Goal: Information Seeking & Learning: Understand process/instructions

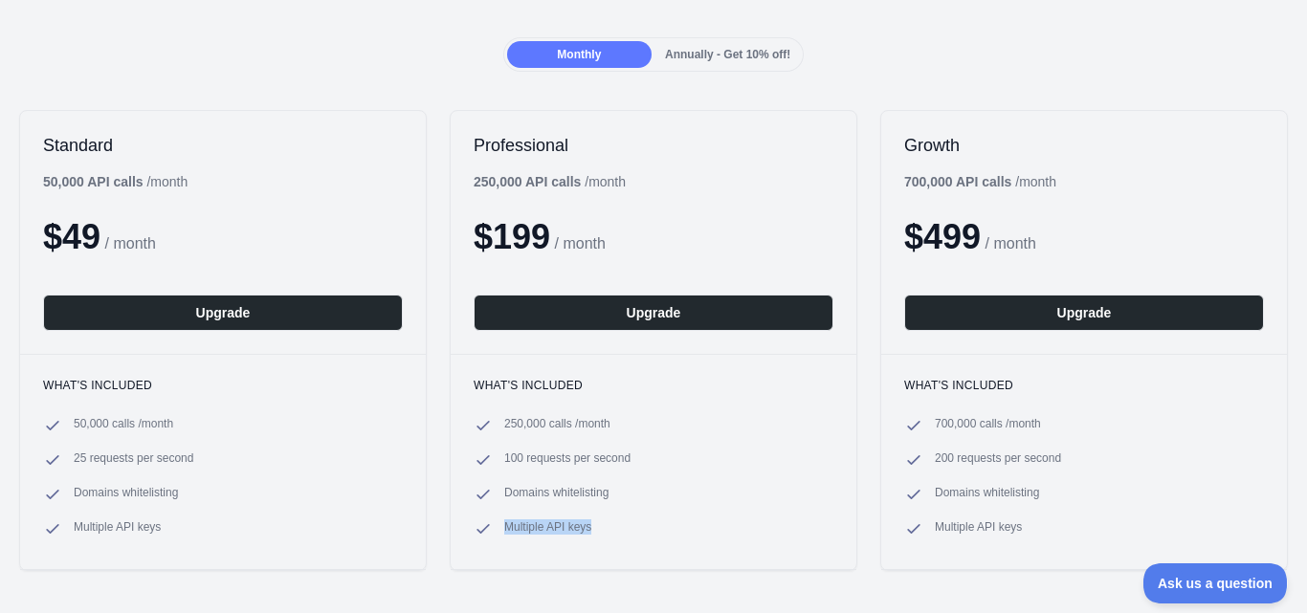
scroll to position [191, 0]
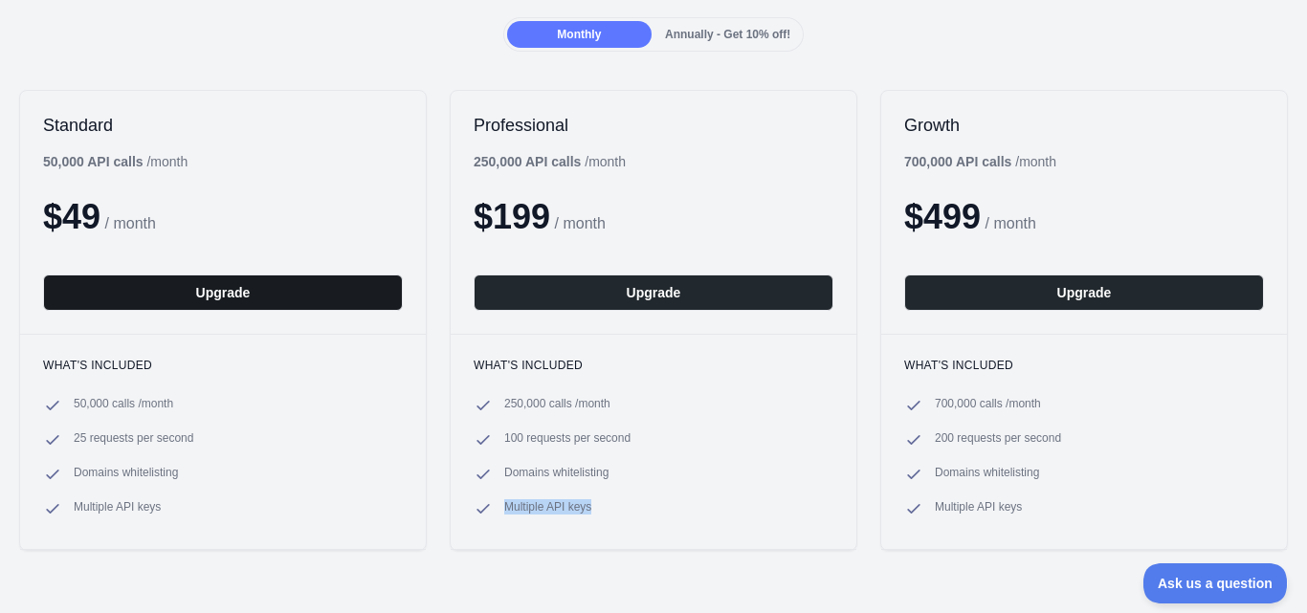
click at [236, 295] on button "Upgrade" at bounding box center [223, 293] width 360 height 36
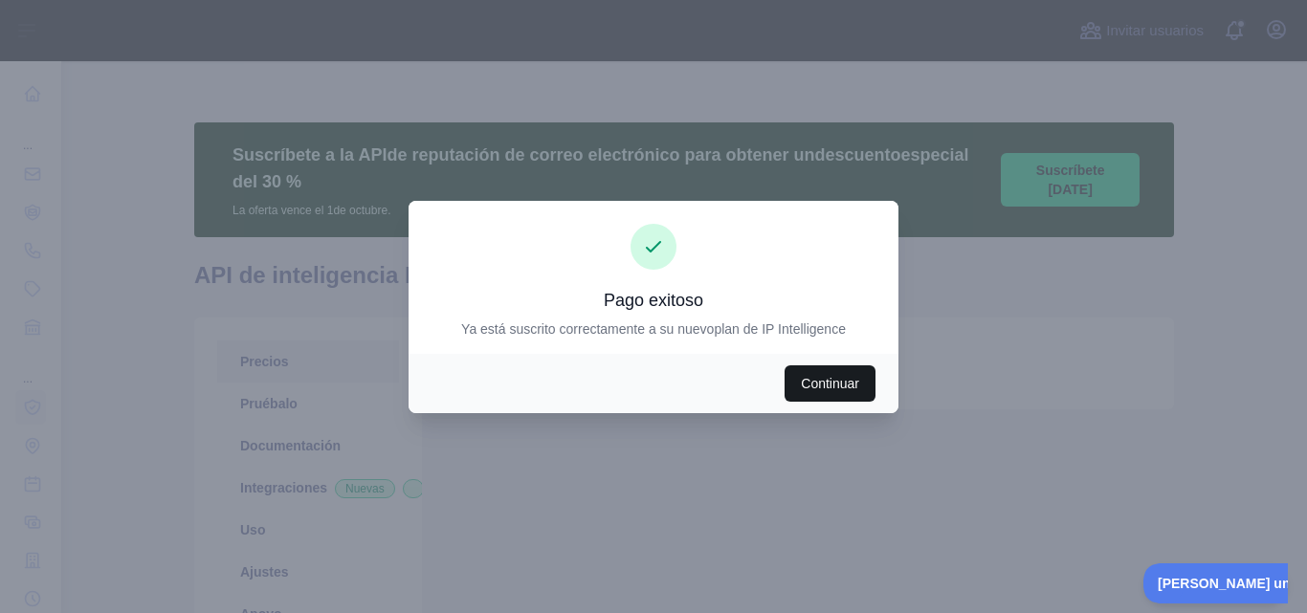
click at [823, 383] on font "Continuar" at bounding box center [830, 383] width 58 height 15
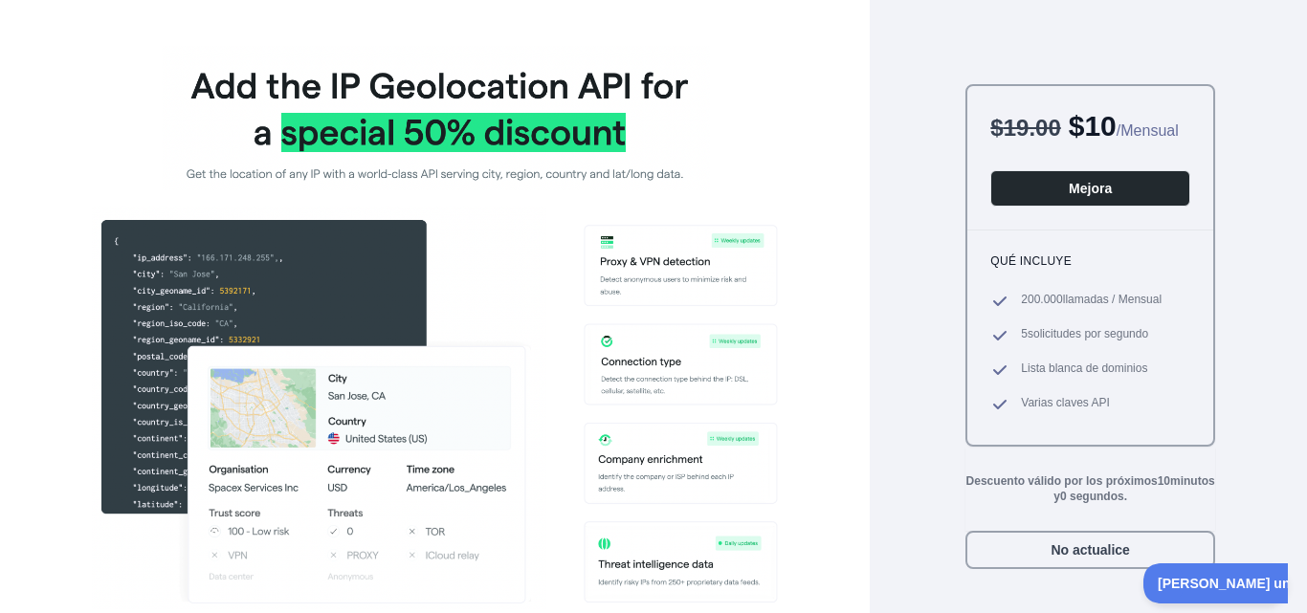
click at [501, 240] on img at bounding box center [435, 327] width 686 height 563
click at [281, 256] on img at bounding box center [435, 327] width 686 height 563
click at [1093, 558] on font "No actualice" at bounding box center [1089, 549] width 78 height 15
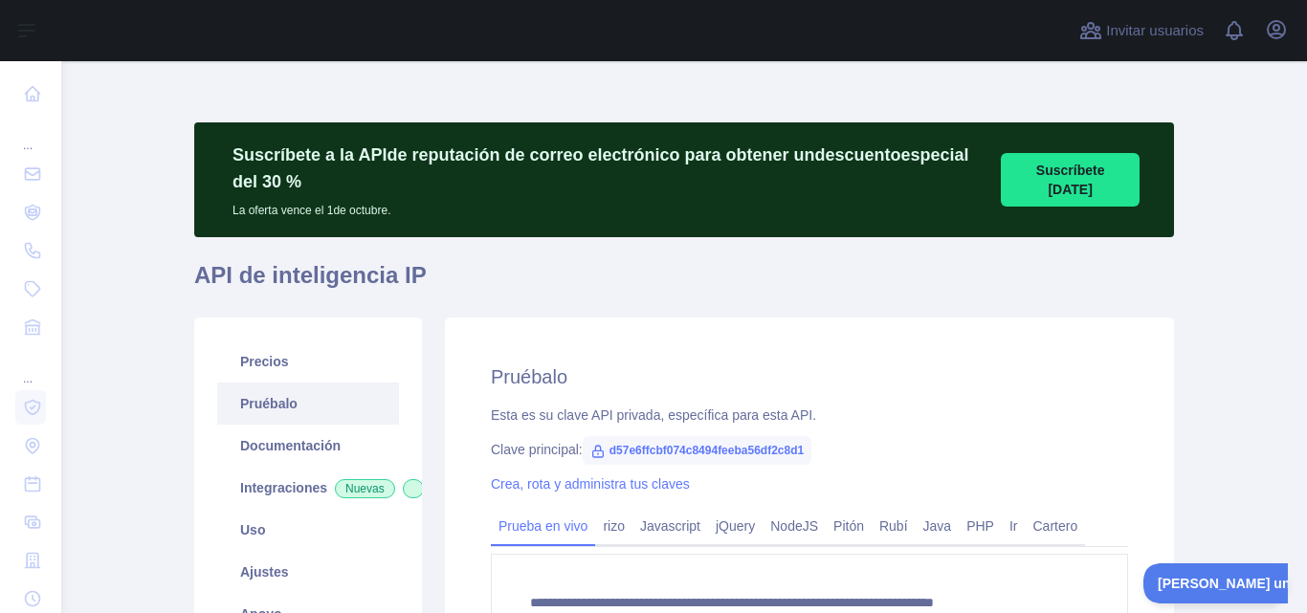
type textarea "**********"
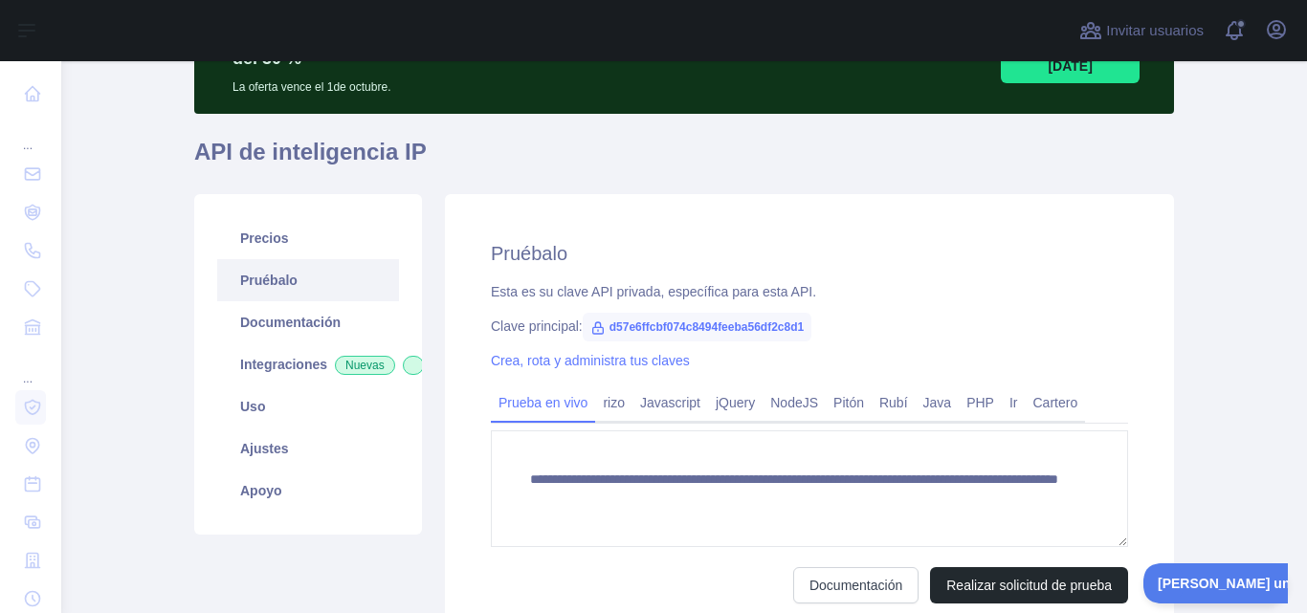
scroll to position [127, 0]
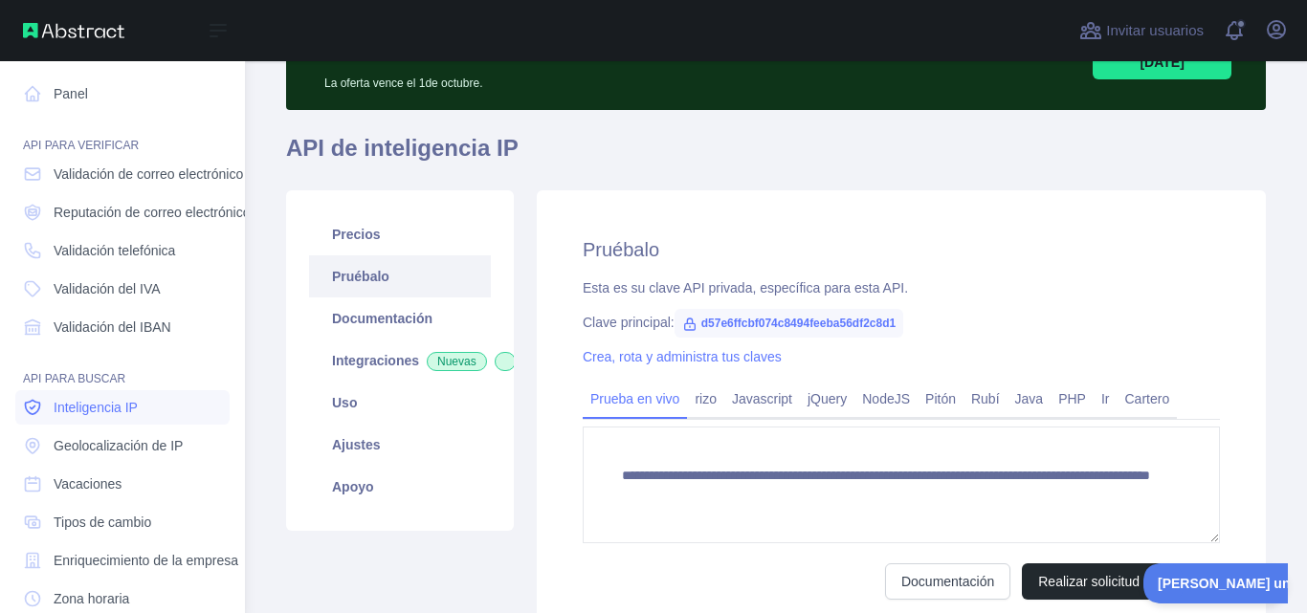
click at [110, 408] on font "Inteligencia IP" at bounding box center [96, 407] width 84 height 15
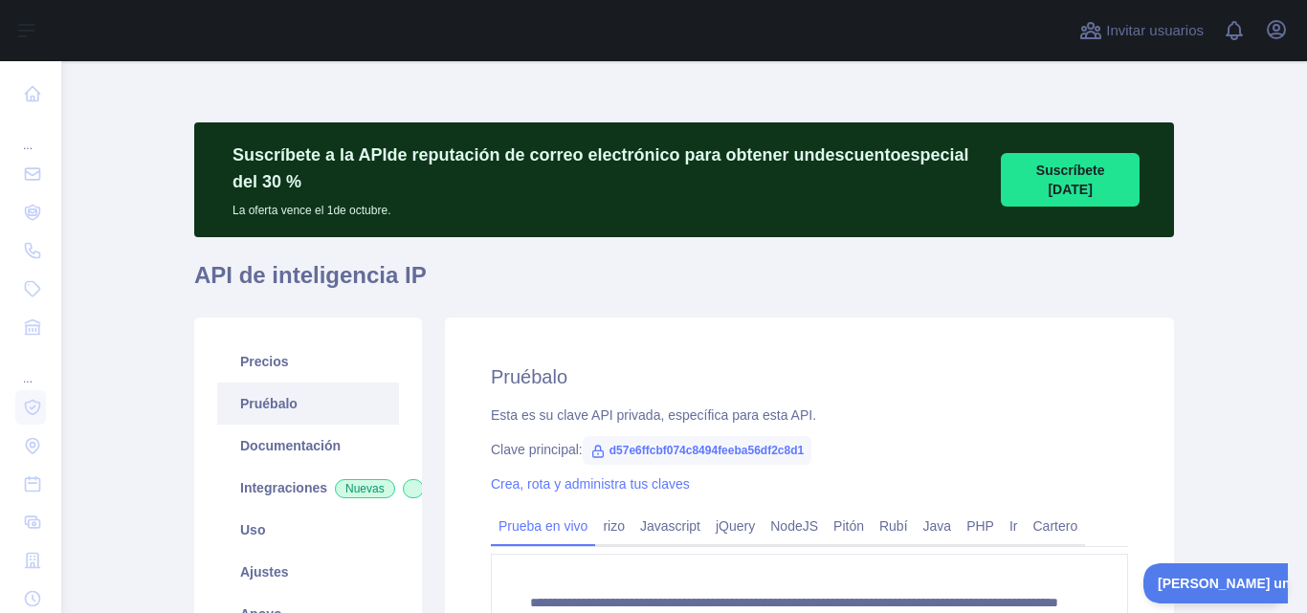
click at [1220, 271] on main "**********" at bounding box center [684, 337] width 1246 height 552
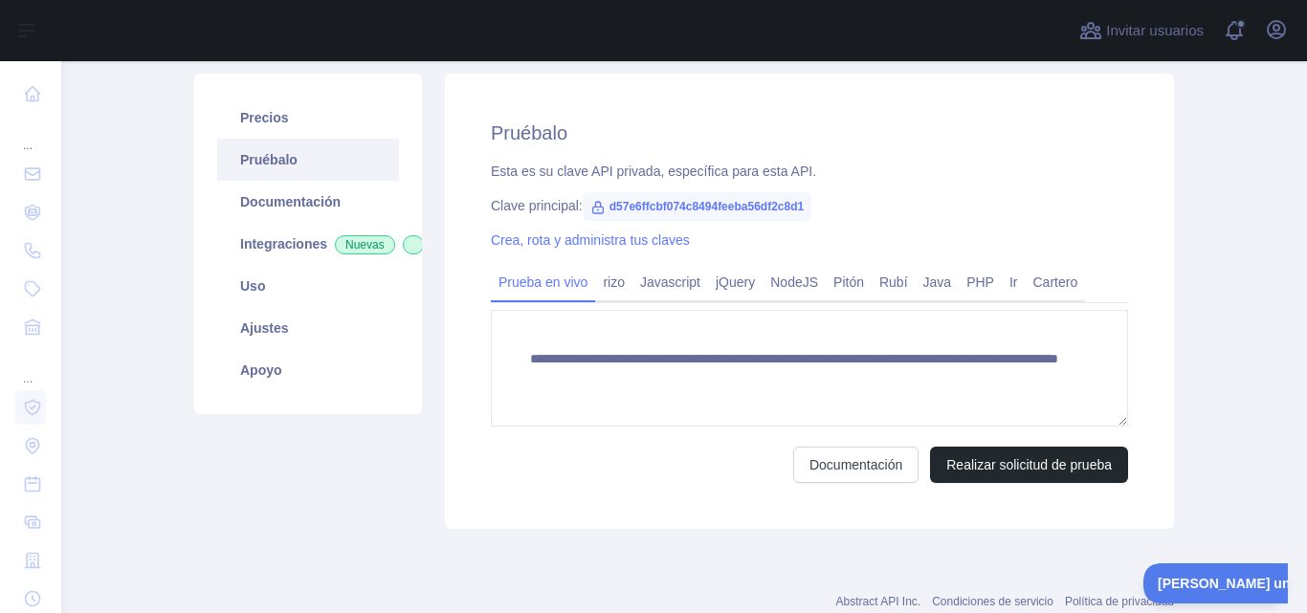
scroll to position [174, 0]
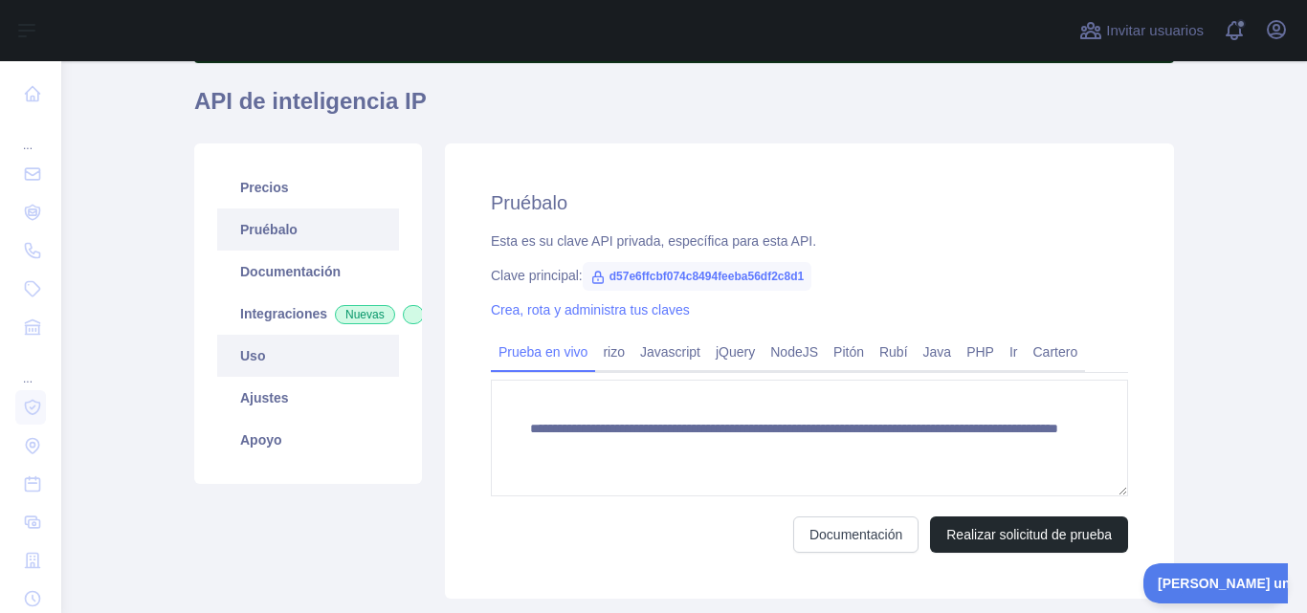
click at [265, 377] on link "Uso" at bounding box center [308, 356] width 182 height 42
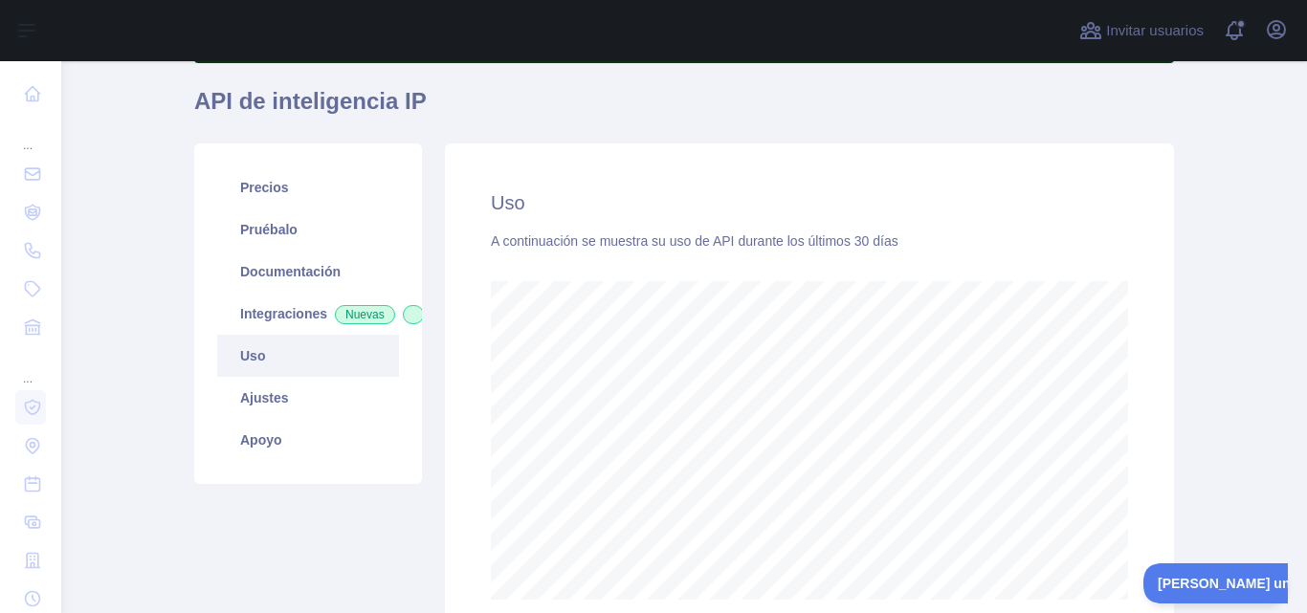
scroll to position [552, 1231]
click at [307, 316] on font "Integraciones" at bounding box center [283, 313] width 87 height 15
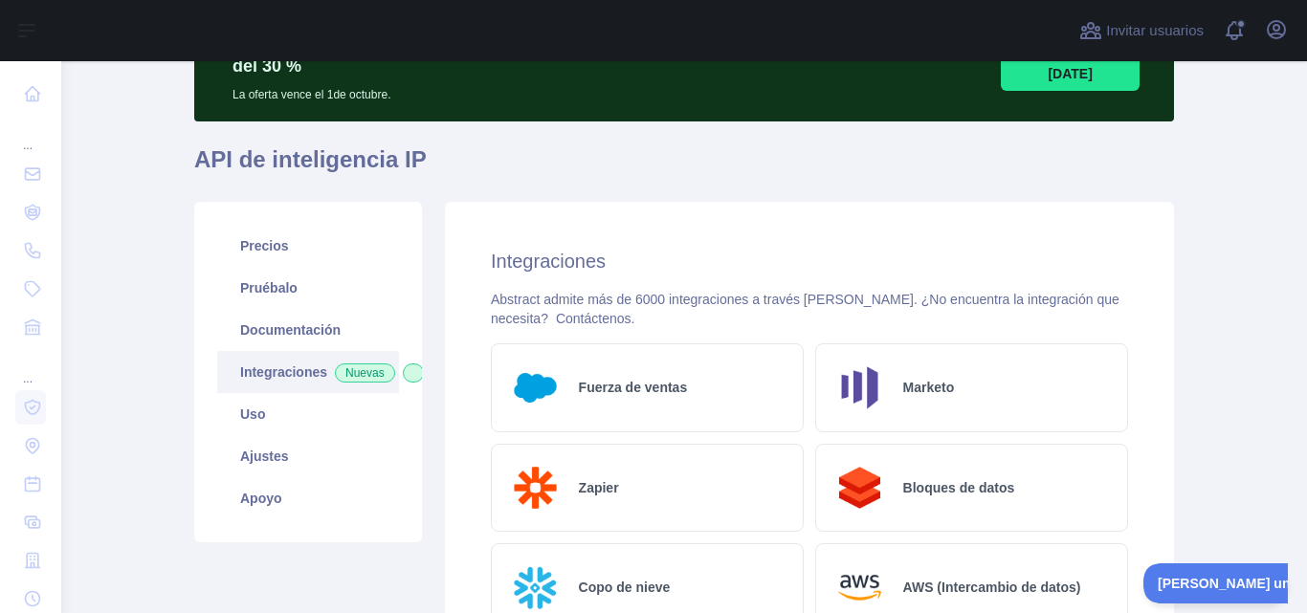
scroll to position [127, 0]
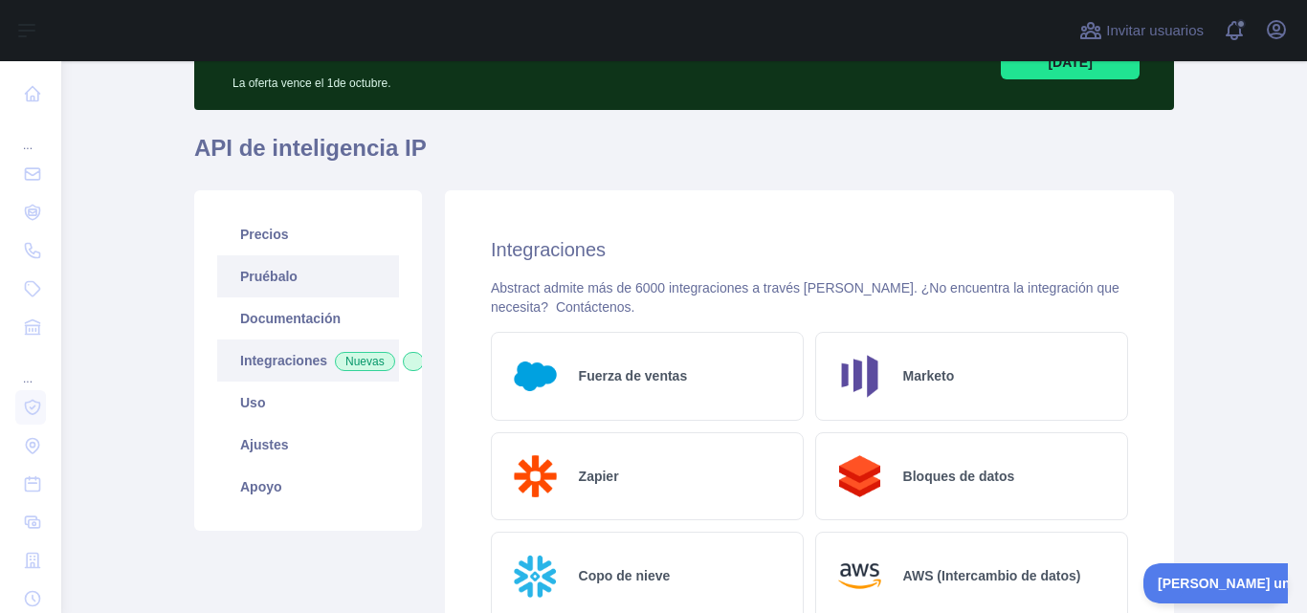
click at [269, 272] on font "Pruébalo" at bounding box center [268, 276] width 57 height 15
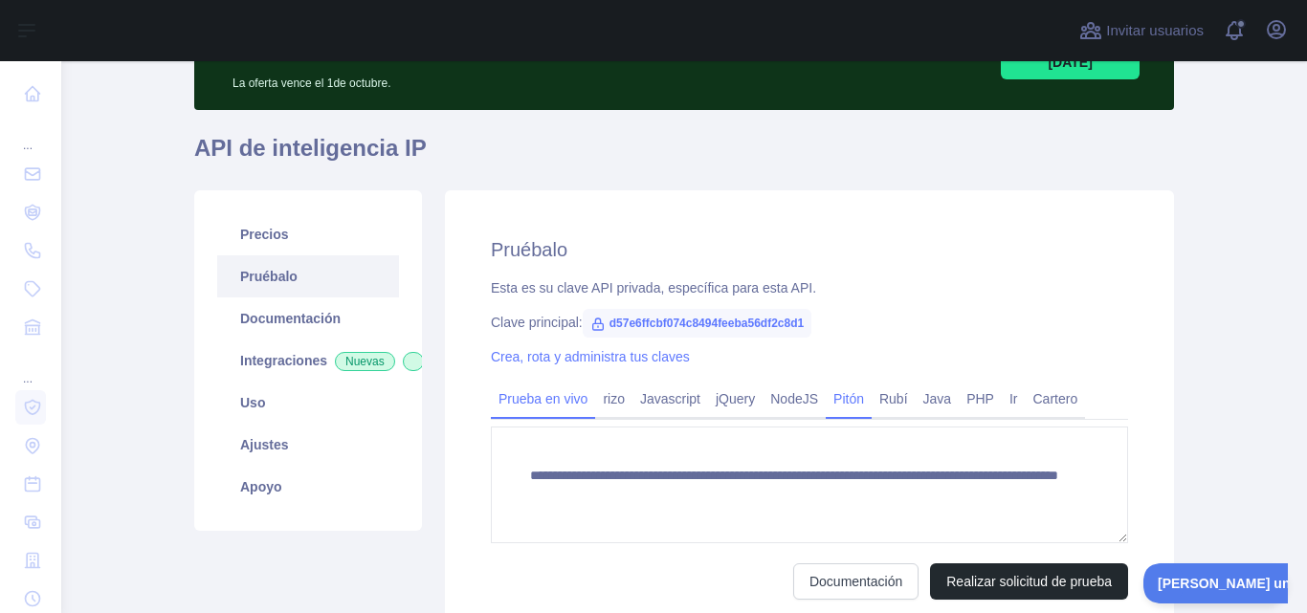
click at [844, 398] on font "Pitón" at bounding box center [848, 398] width 31 height 15
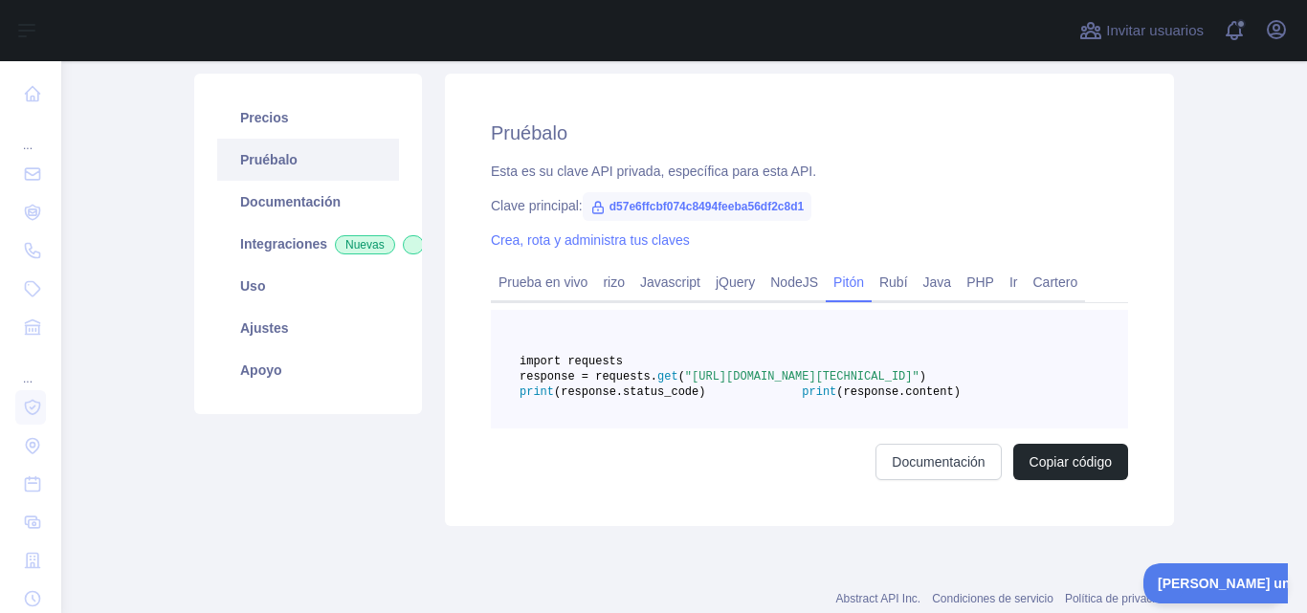
scroll to position [255, 0]
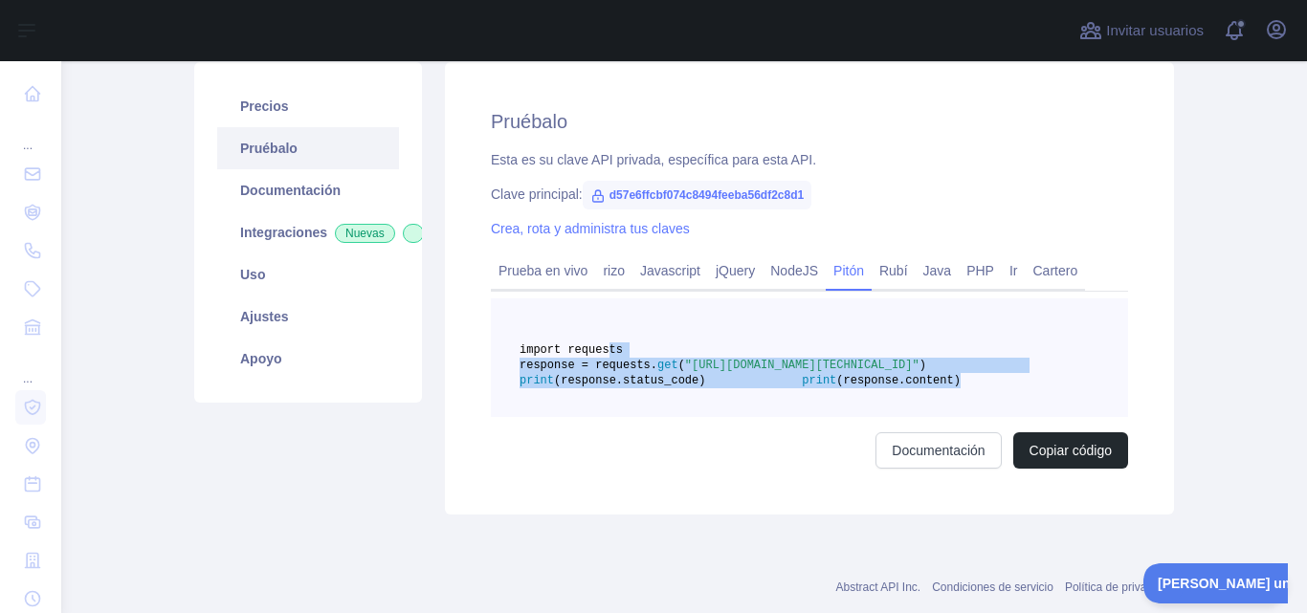
drag, startPoint x: 761, startPoint y: 433, endPoint x: 594, endPoint y: 343, distance: 189.2
click at [594, 343] on pre "import requests response = requests. get ( "[URL][DOMAIN_NAME][TECHNICAL_ID]" )…" at bounding box center [809, 357] width 637 height 119
copy code "import requests response = requests. get ( "[URL][DOMAIN_NAME][TECHNICAL_ID]" )…"
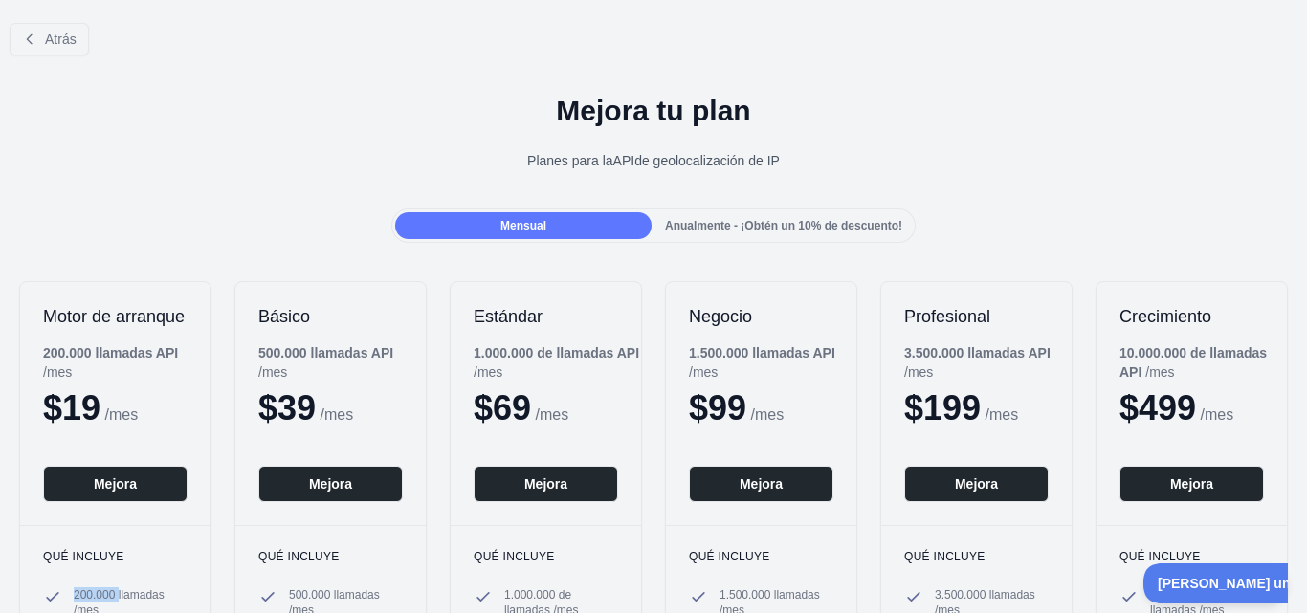
scroll to position [319, 0]
